Goal: Task Accomplishment & Management: Manage account settings

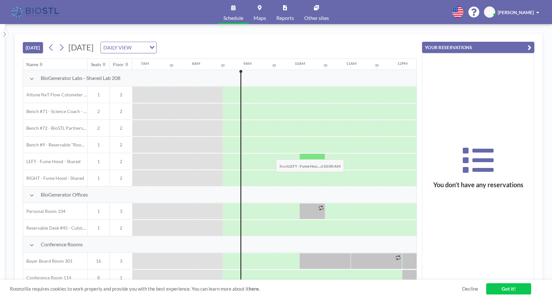
scroll to position [0, 411]
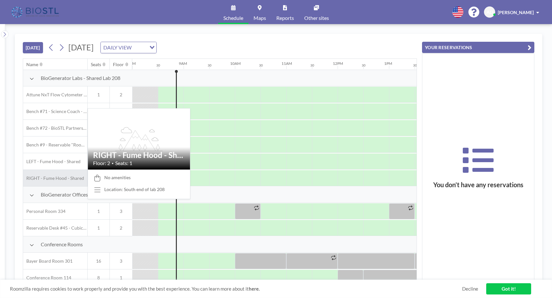
click at [74, 178] on span "RIGHT - Fume Hood - Shared" at bounding box center [53, 178] width 61 height 6
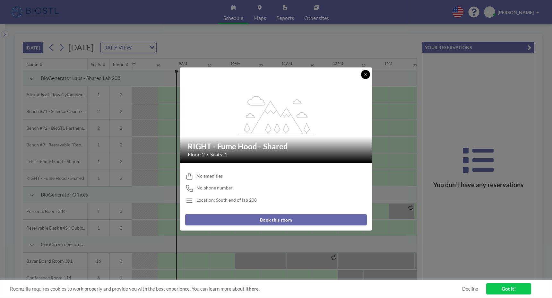
click at [366, 73] on icon at bounding box center [366, 75] width 4 height 4
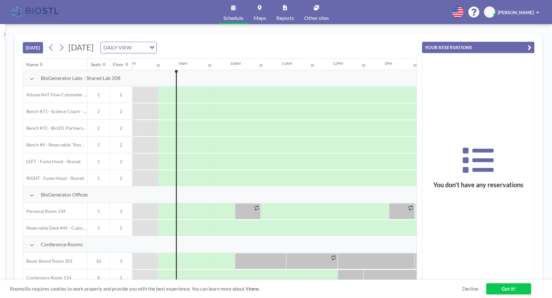
click at [146, 45] on input "Search for option" at bounding box center [140, 47] width 12 height 8
click at [209, 66] on li "WEEKLY VIEW" at bounding box center [207, 68] width 55 height 9
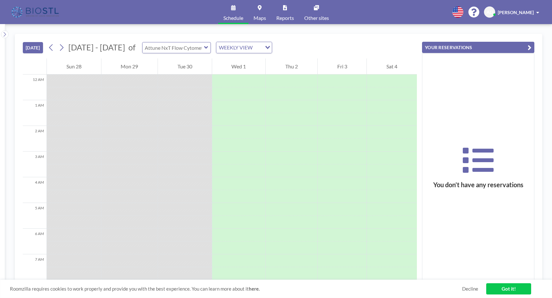
click at [189, 49] on input "text" at bounding box center [174, 47] width 62 height 11
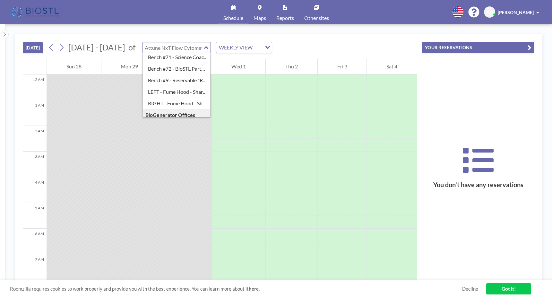
scroll to position [26, 0]
type input "RIGHT - Fume Hood - Shared"
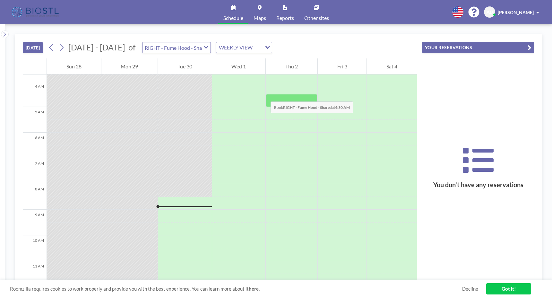
scroll to position [96, 0]
click at [493, 13] on span "AD" at bounding box center [490, 12] width 6 height 6
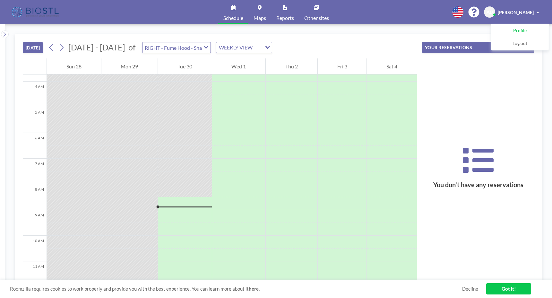
click at [519, 31] on span "Profile" at bounding box center [519, 31] width 13 height 6
